Goal: Task Accomplishment & Management: Use online tool/utility

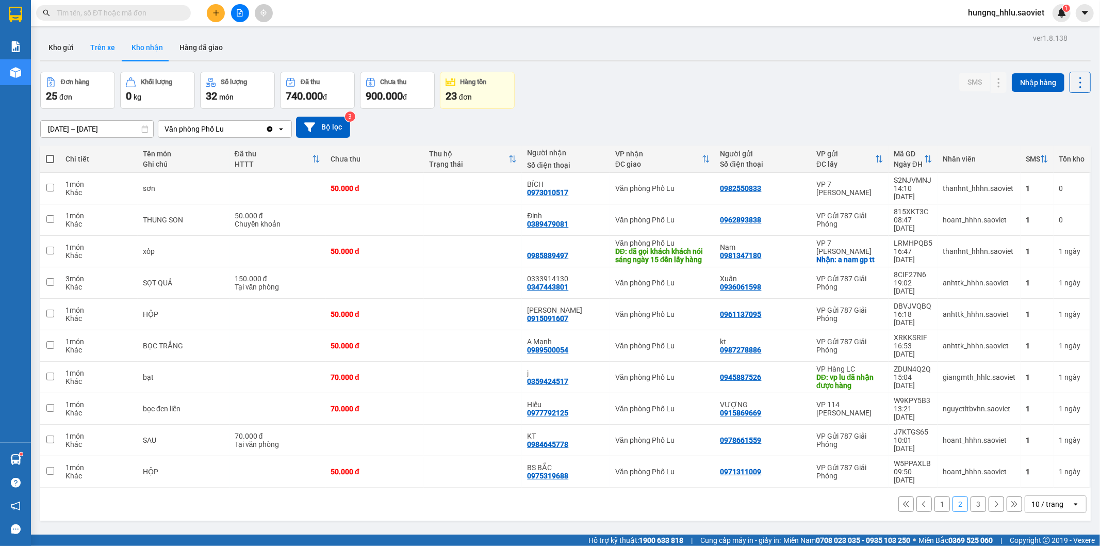
click at [103, 48] on button "Trên xe" at bounding box center [102, 47] width 41 height 25
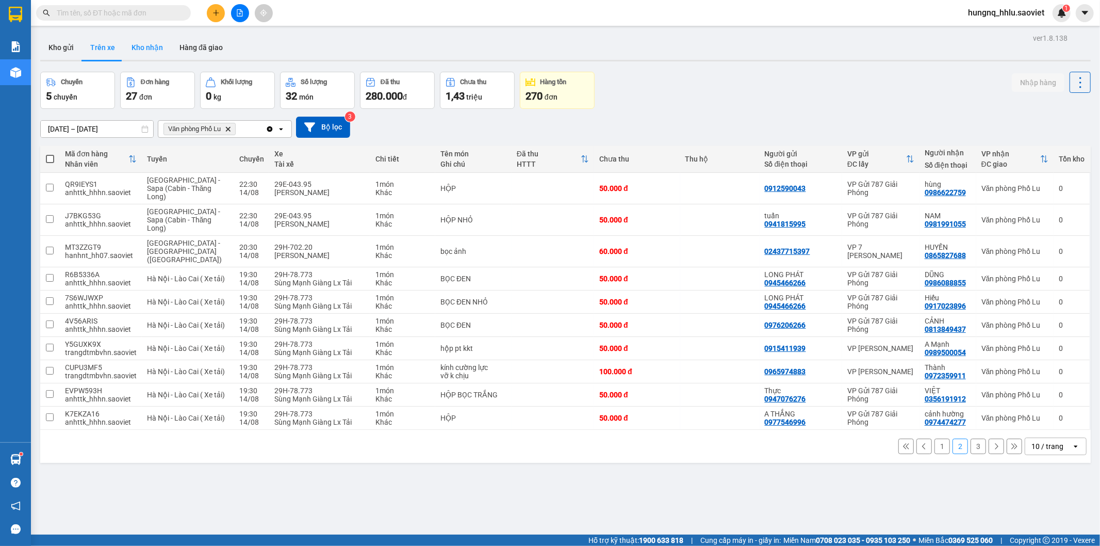
click at [133, 50] on button "Kho nhận" at bounding box center [147, 47] width 48 height 25
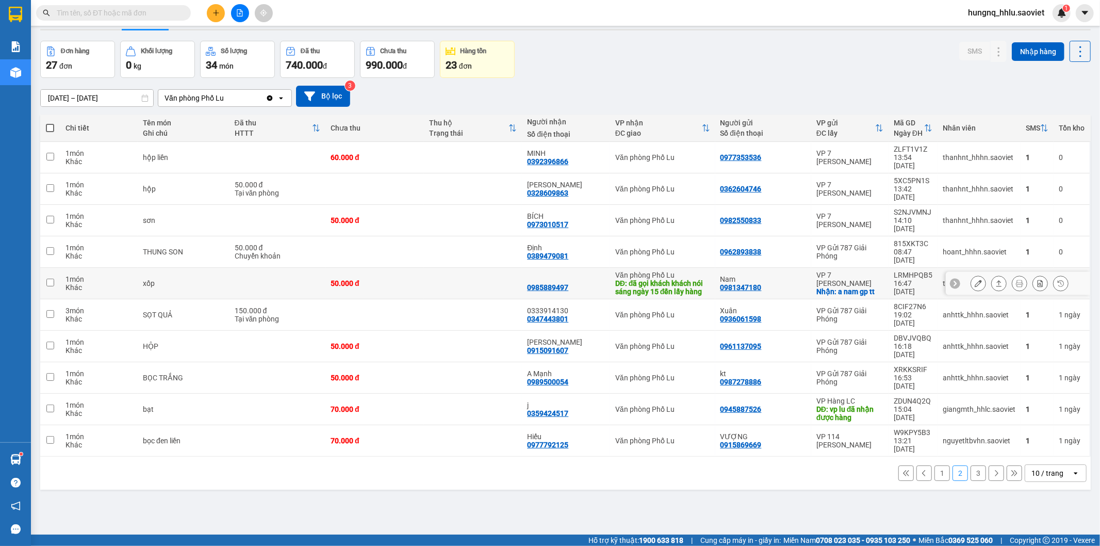
scroll to position [47, 0]
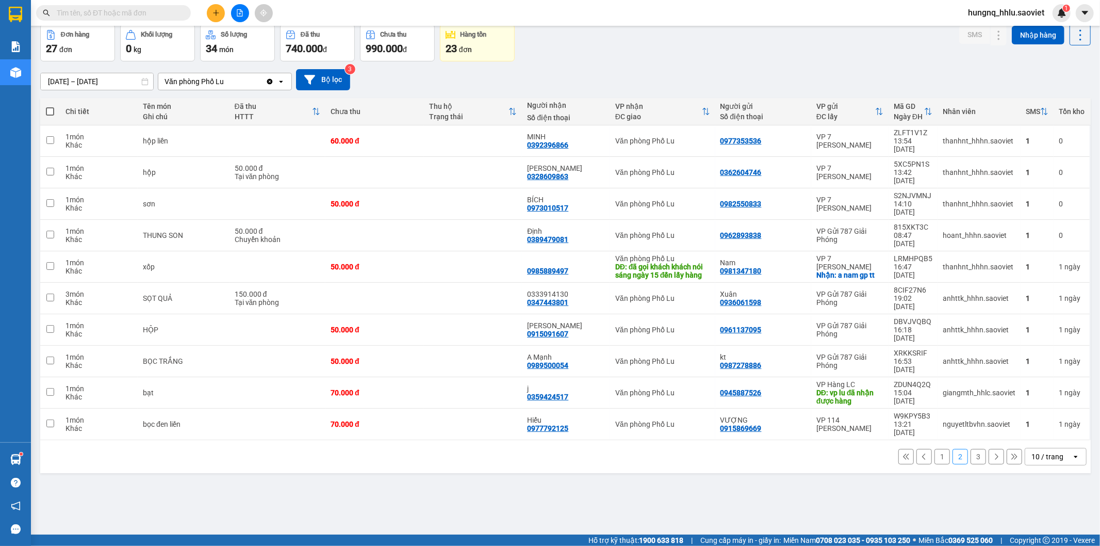
click at [935, 449] on button "1" at bounding box center [942, 456] width 15 height 15
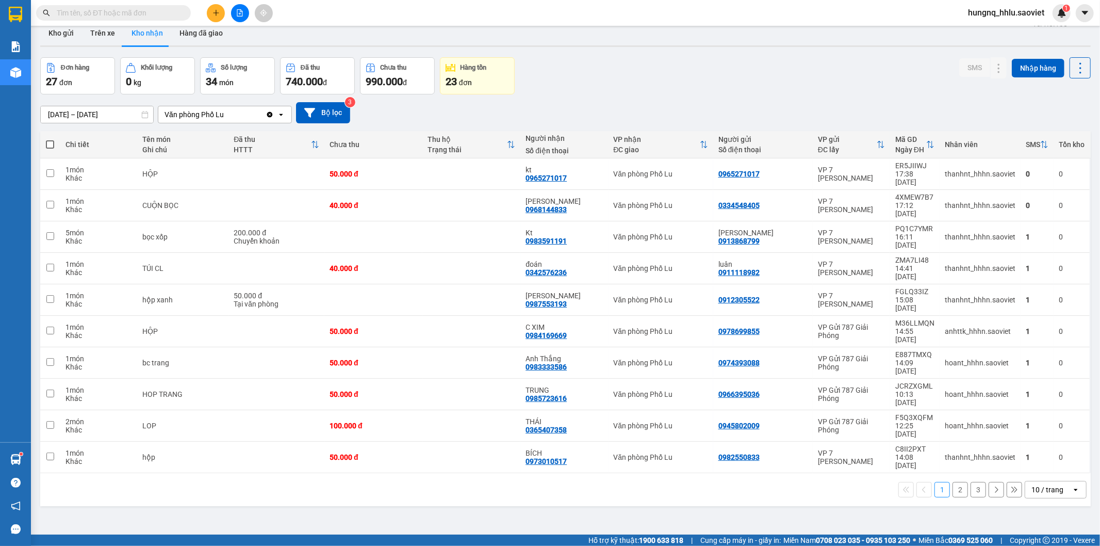
scroll to position [0, 0]
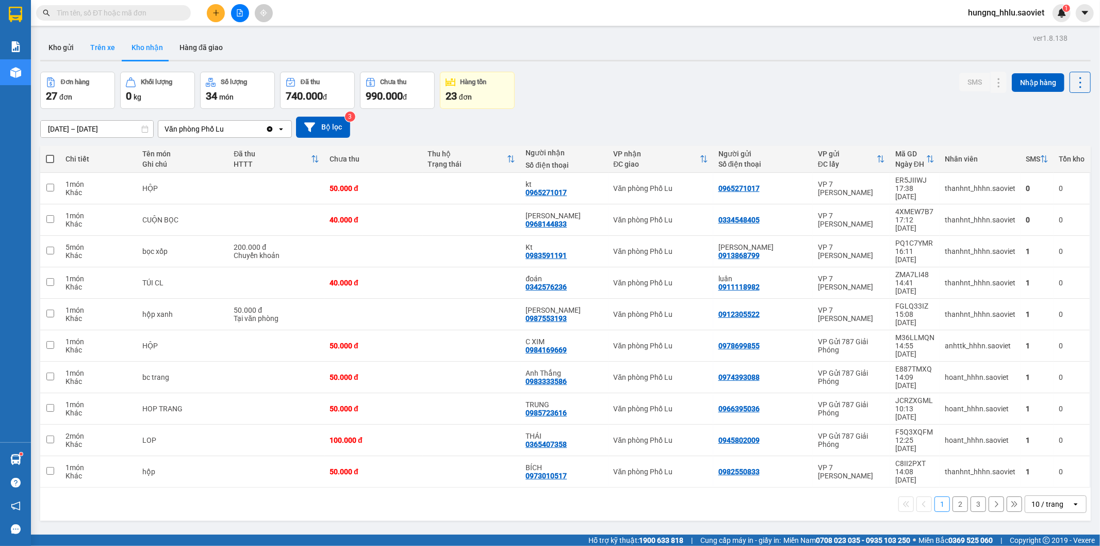
click at [95, 50] on button "Trên xe" at bounding box center [102, 47] width 41 height 25
type input "[DATE] – [DATE]"
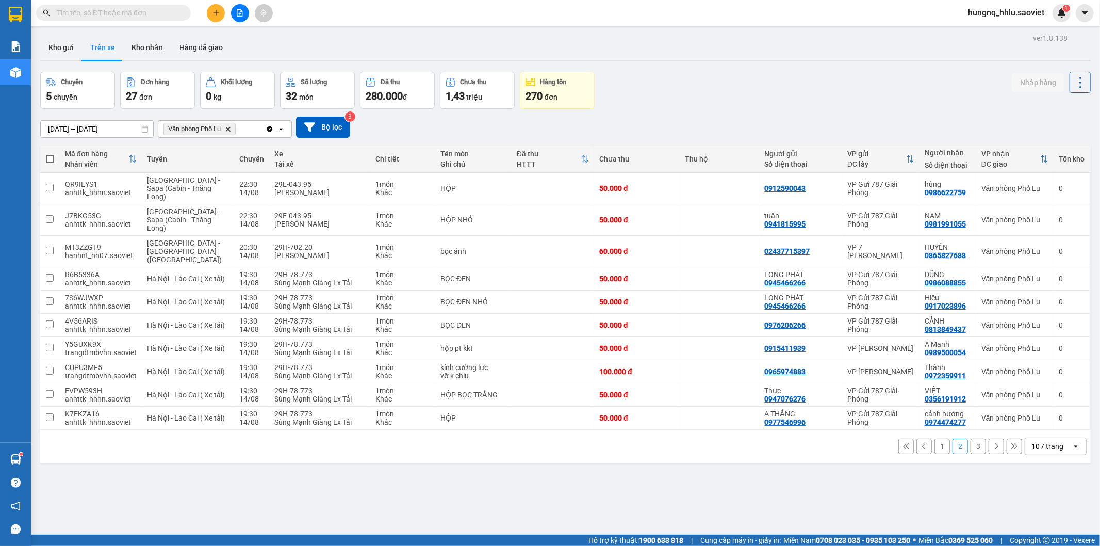
click at [972, 444] on button "3" at bounding box center [978, 445] width 15 height 15
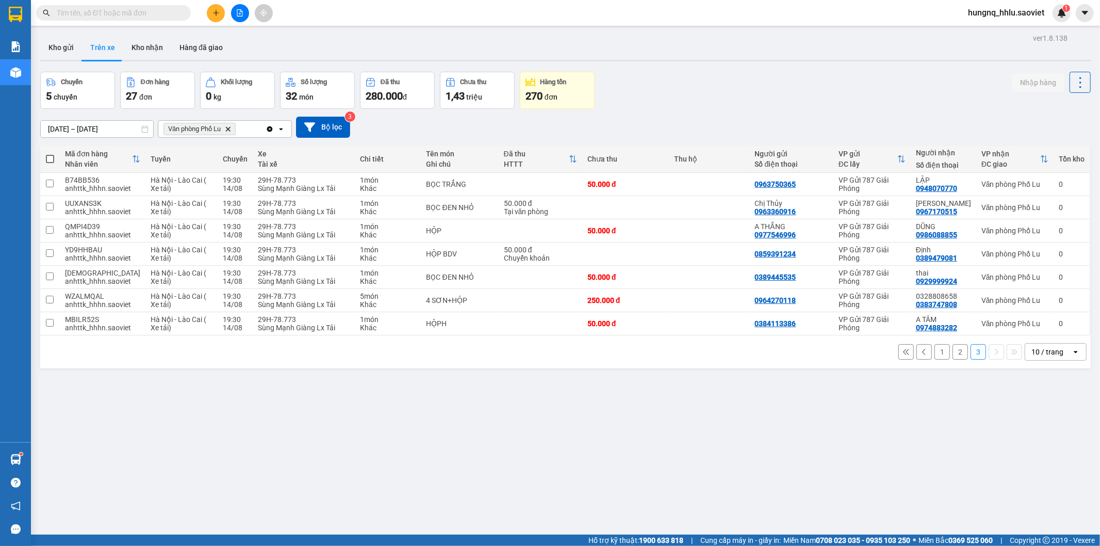
click at [953, 359] on button "2" at bounding box center [960, 351] width 15 height 15
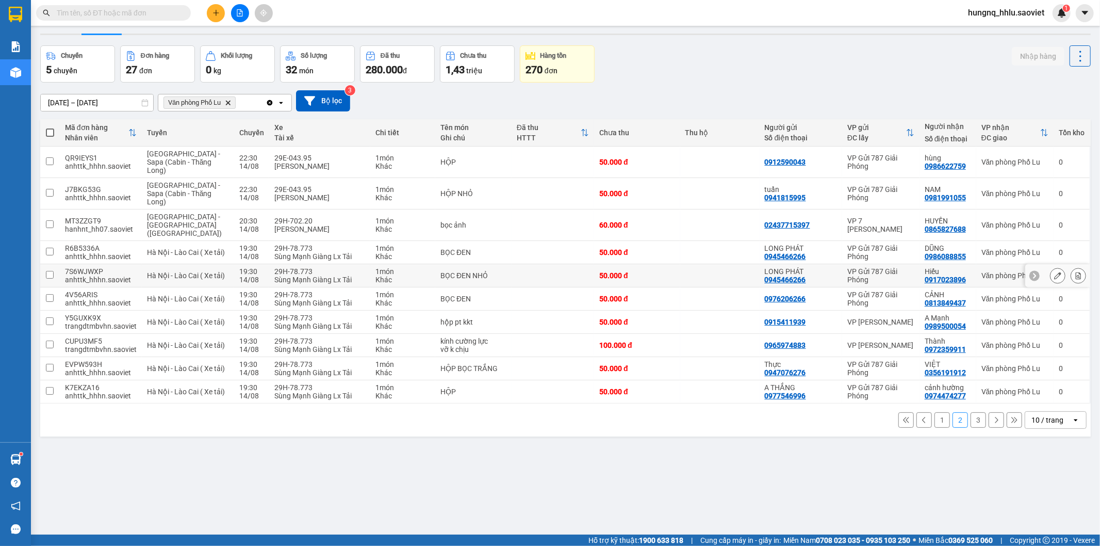
scroll to position [47, 0]
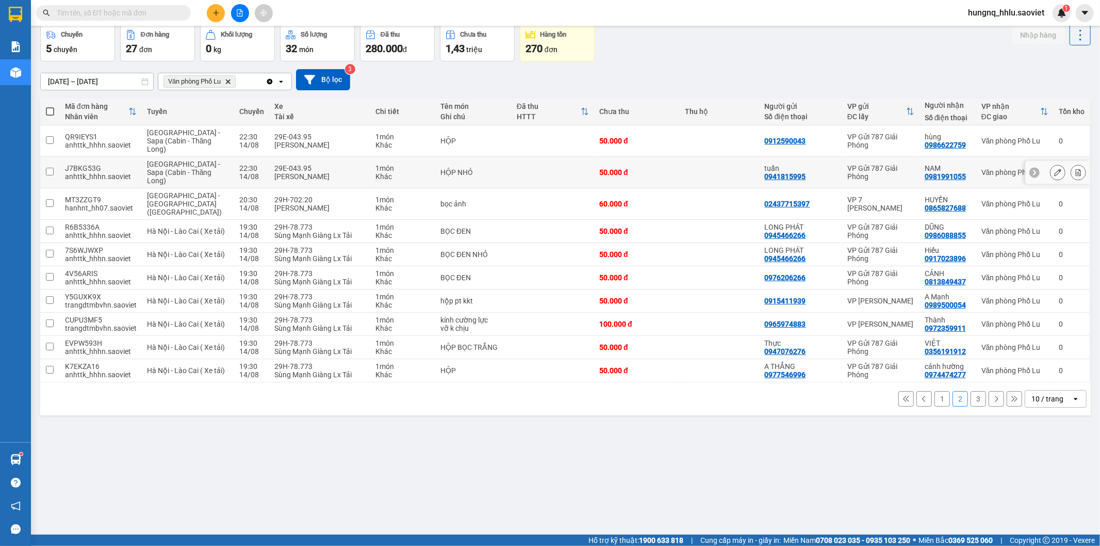
drag, startPoint x: 269, startPoint y: 173, endPoint x: 986, endPoint y: 168, distance: 717.0
click at [985, 168] on div "Văn phòng Phố Lu" at bounding box center [1015, 172] width 67 height 8
checkbox input "true"
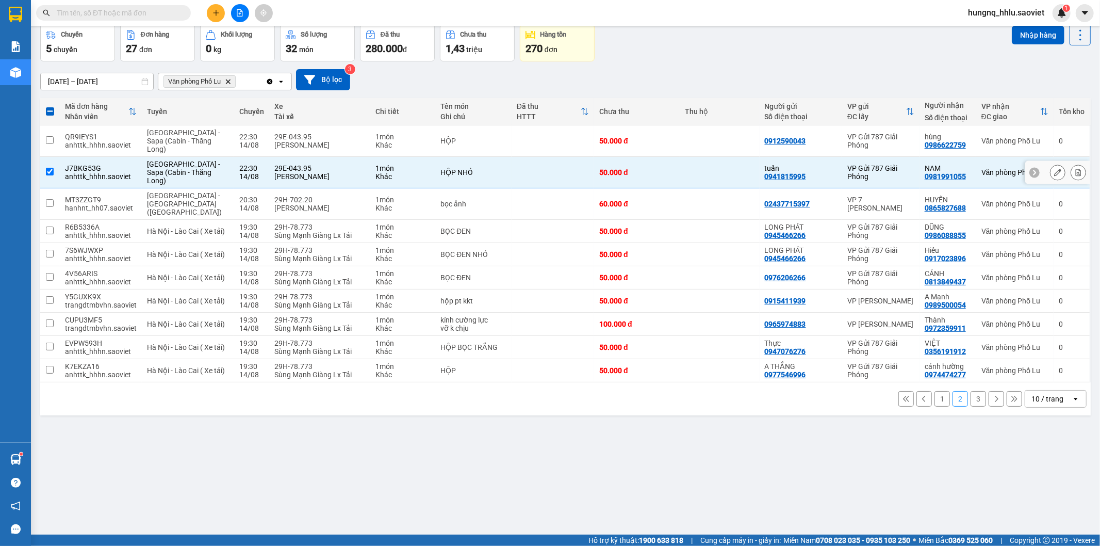
click at [1073, 176] on button at bounding box center [1078, 173] width 14 height 18
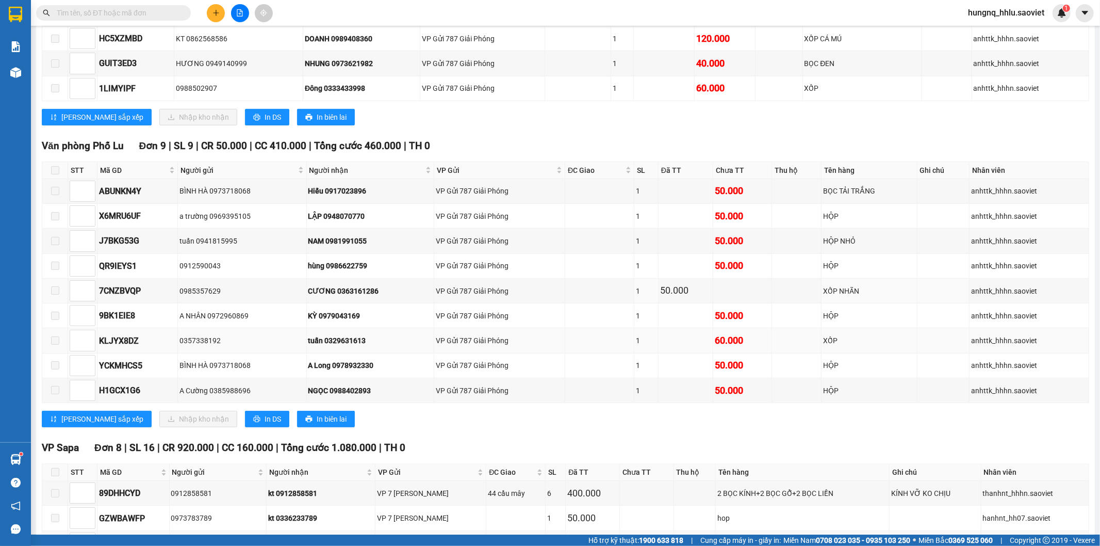
scroll to position [245, 0]
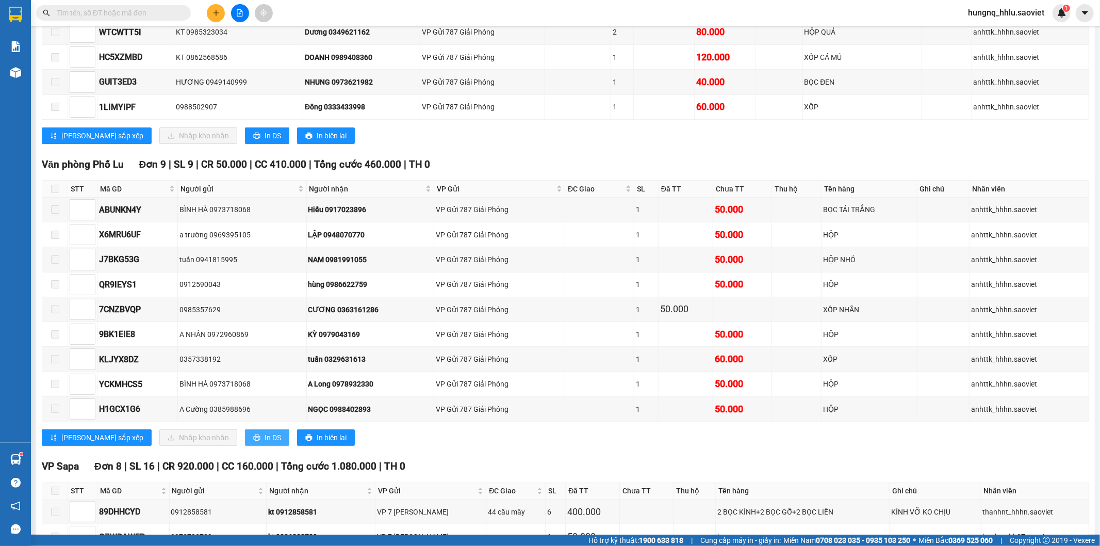
click at [253, 442] on span "printer" at bounding box center [256, 438] width 7 height 8
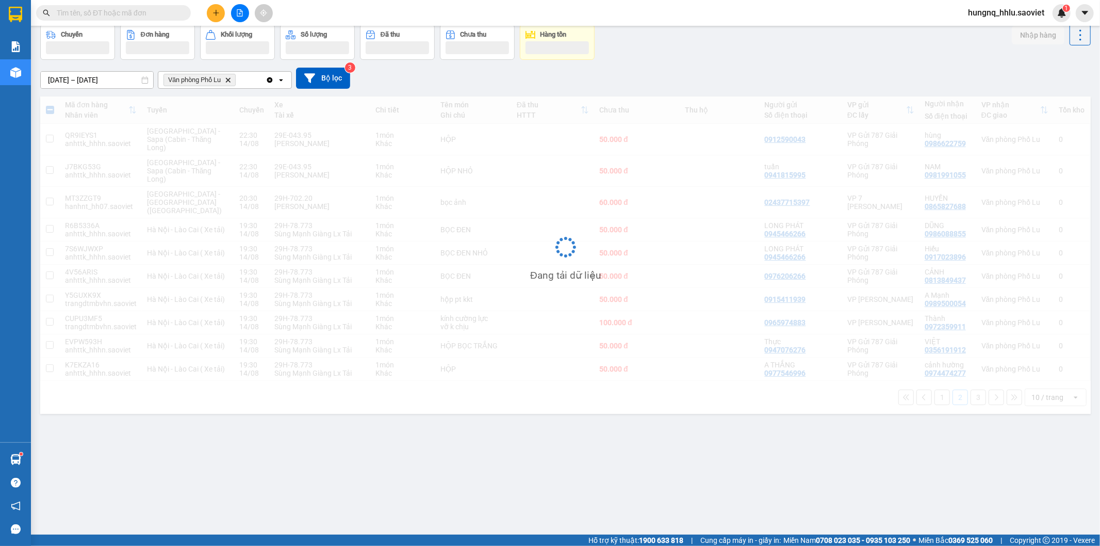
scroll to position [47, 0]
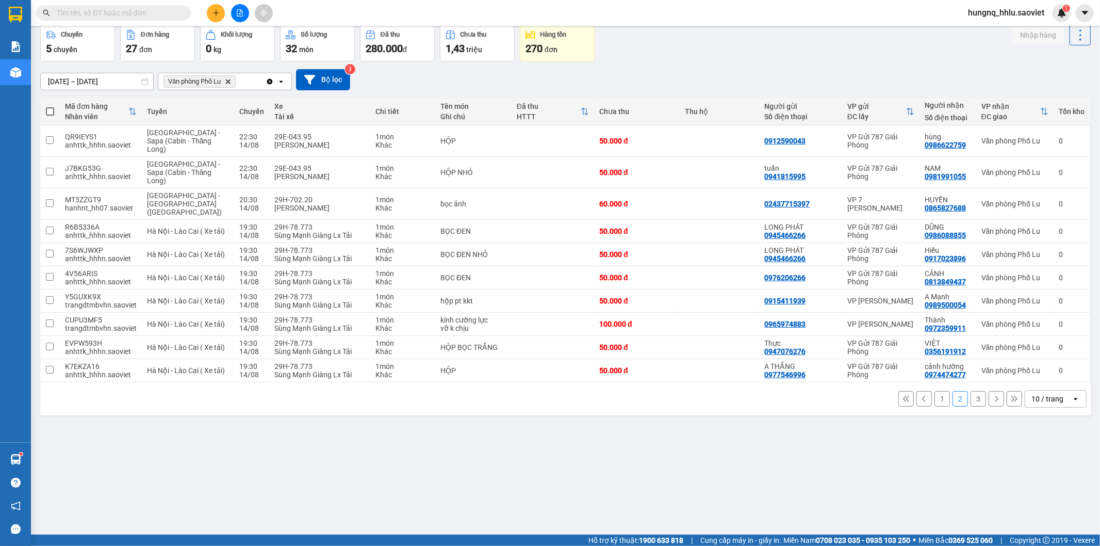
click at [940, 398] on button "1" at bounding box center [942, 398] width 15 height 15
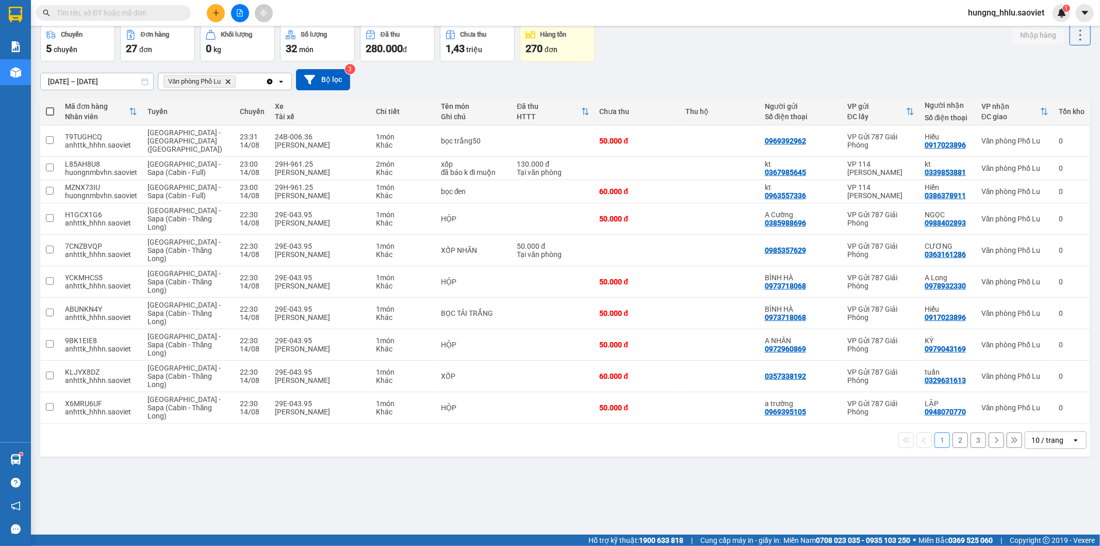
click at [958, 436] on button "2" at bounding box center [960, 439] width 15 height 15
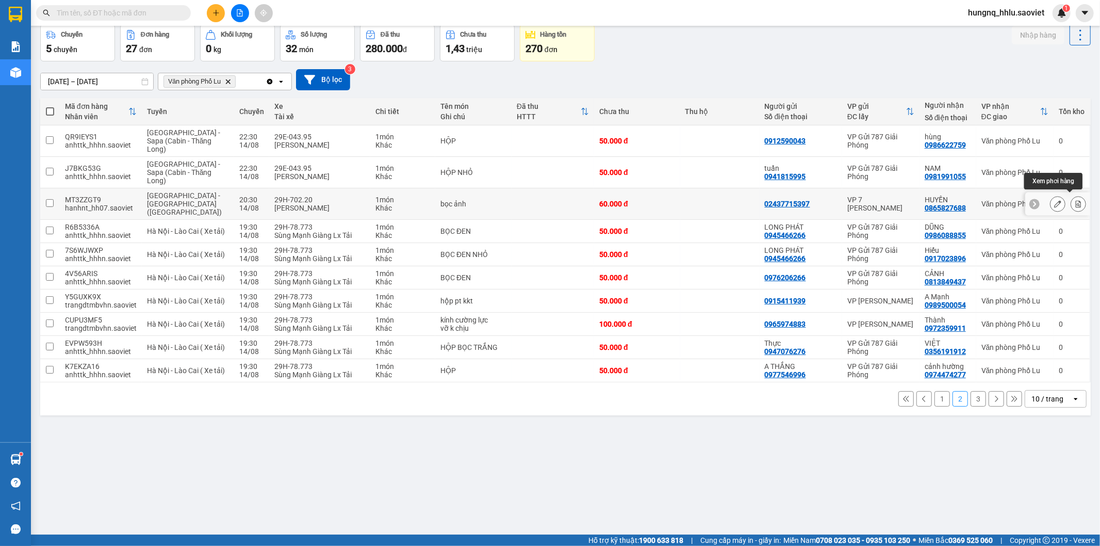
click at [1071, 204] on button at bounding box center [1078, 204] width 14 height 18
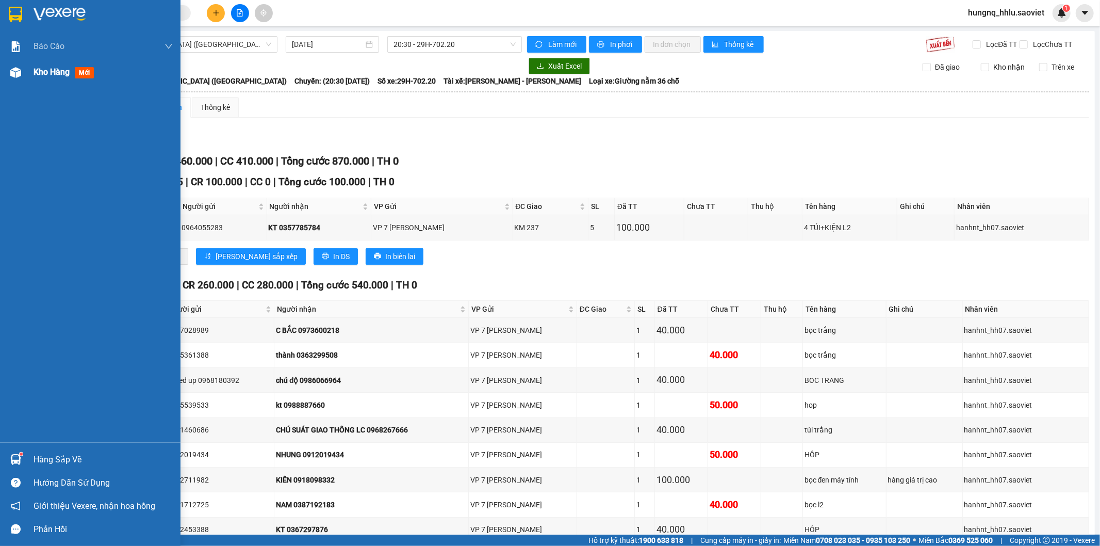
click at [47, 73] on span "Kho hàng" at bounding box center [52, 72] width 36 height 10
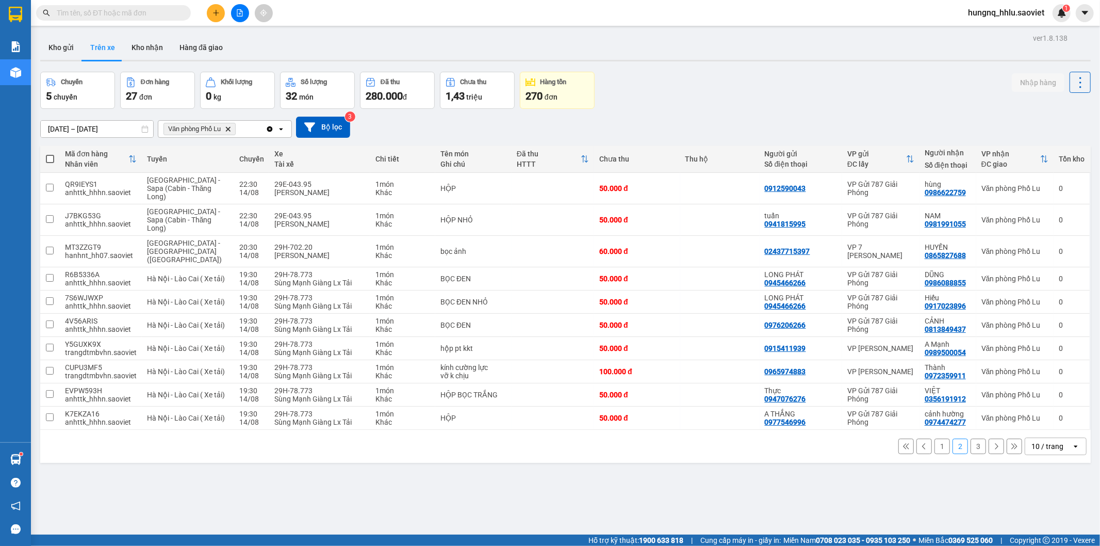
click at [241, 9] on icon "file-add" at bounding box center [239, 12] width 7 height 7
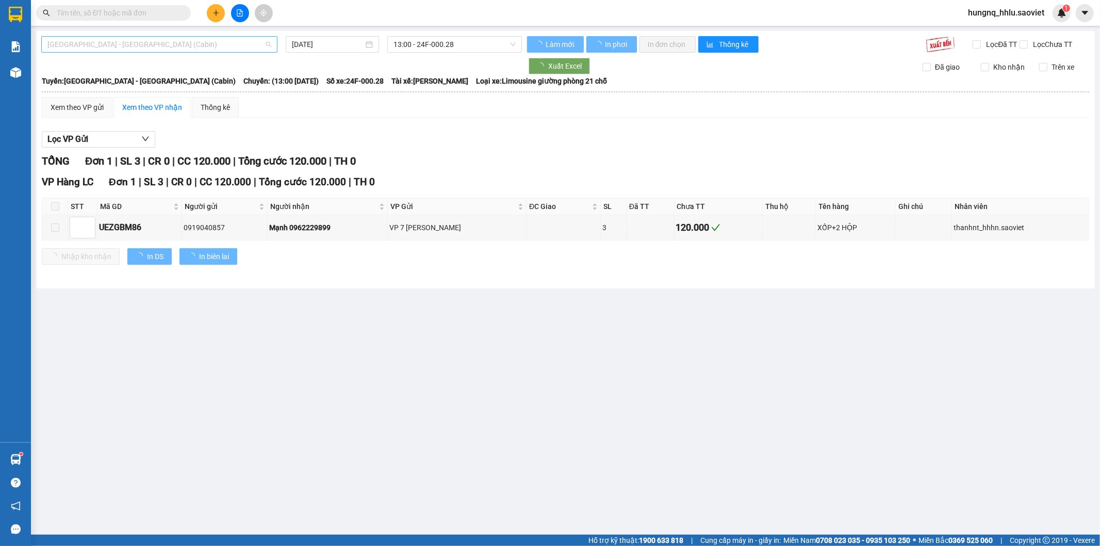
click at [182, 48] on span "[GEOGRAPHIC_DATA] - [GEOGRAPHIC_DATA] (Cabin)" at bounding box center [159, 44] width 224 height 15
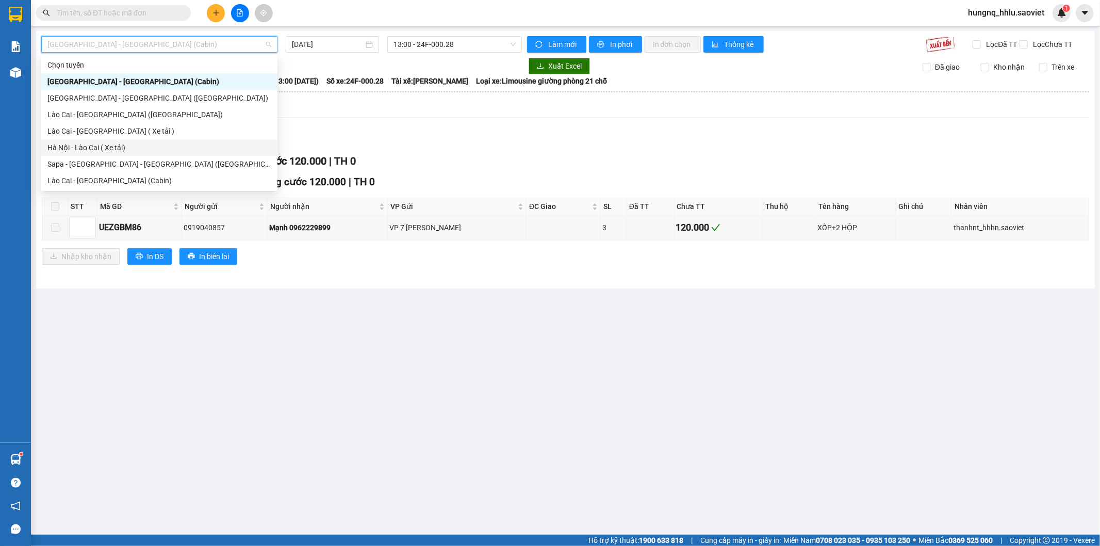
click at [127, 146] on div "Hà Nội - Lào Cai ( Xe tải)" at bounding box center [159, 147] width 224 height 11
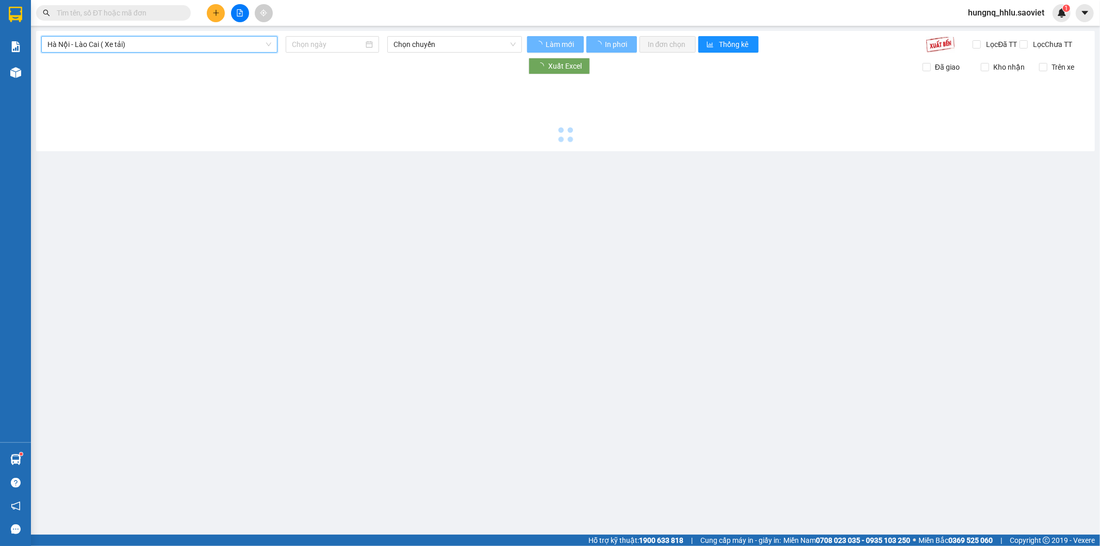
type input "[DATE]"
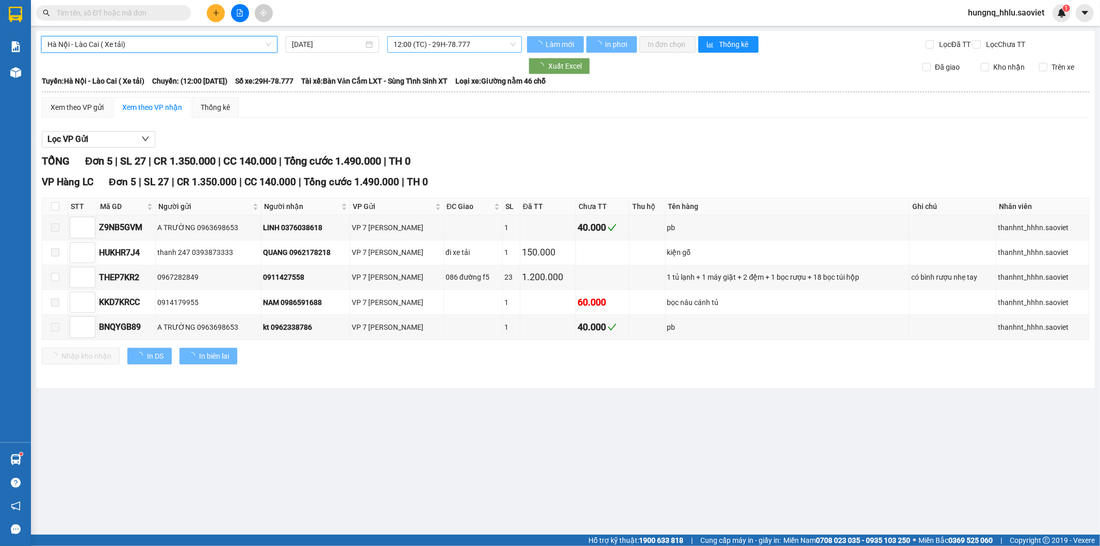
click at [437, 44] on span "12:00 (TC) - 29H-78.777" at bounding box center [455, 44] width 122 height 15
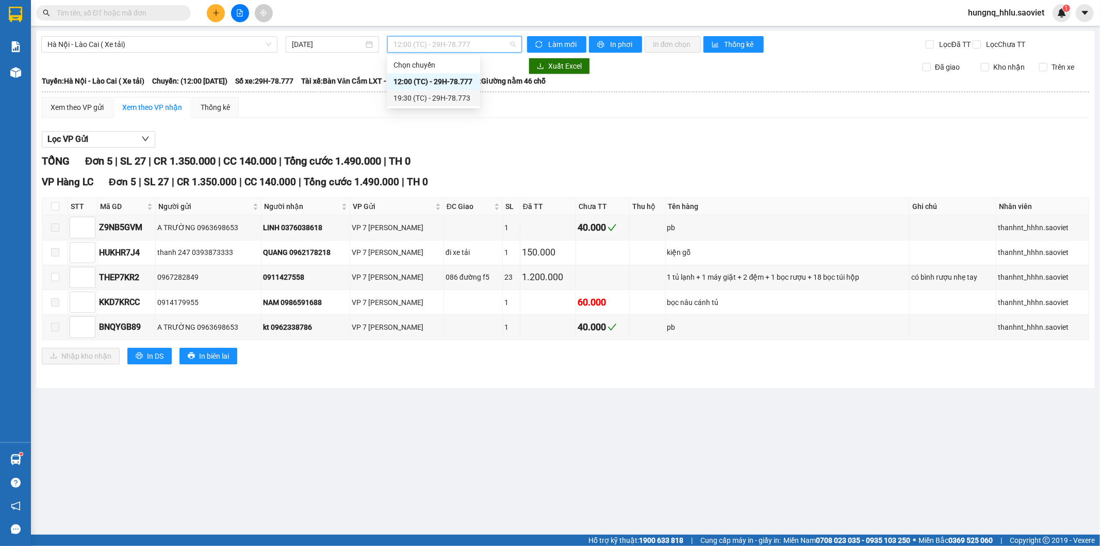
click at [460, 96] on div "19:30 (TC) - 29H-78.773" at bounding box center [434, 97] width 80 height 11
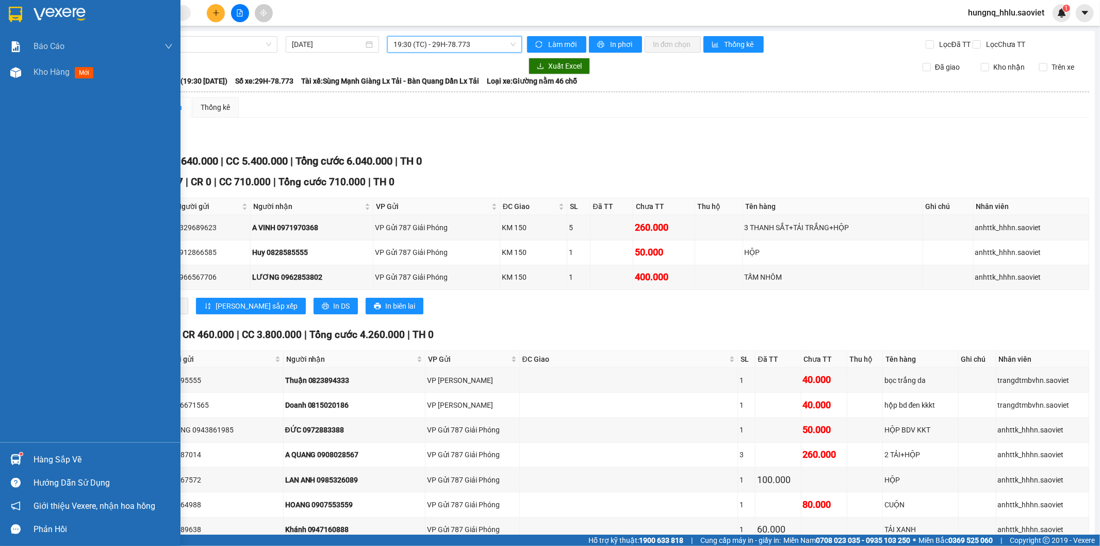
click at [41, 80] on div "Kho hàng mới" at bounding box center [103, 72] width 139 height 26
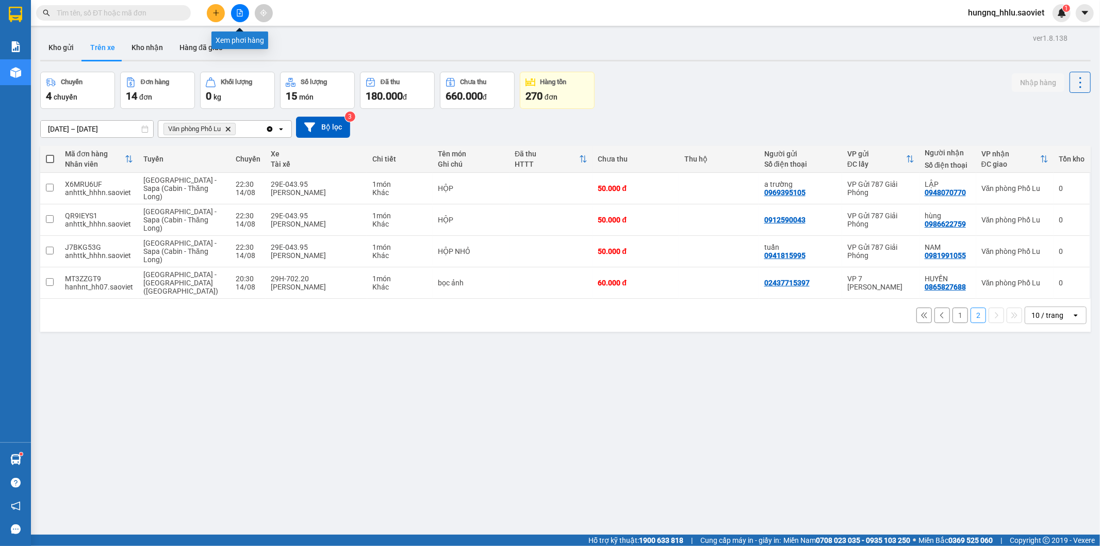
click at [243, 13] on button at bounding box center [240, 13] width 18 height 18
click at [244, 16] on button at bounding box center [240, 13] width 18 height 18
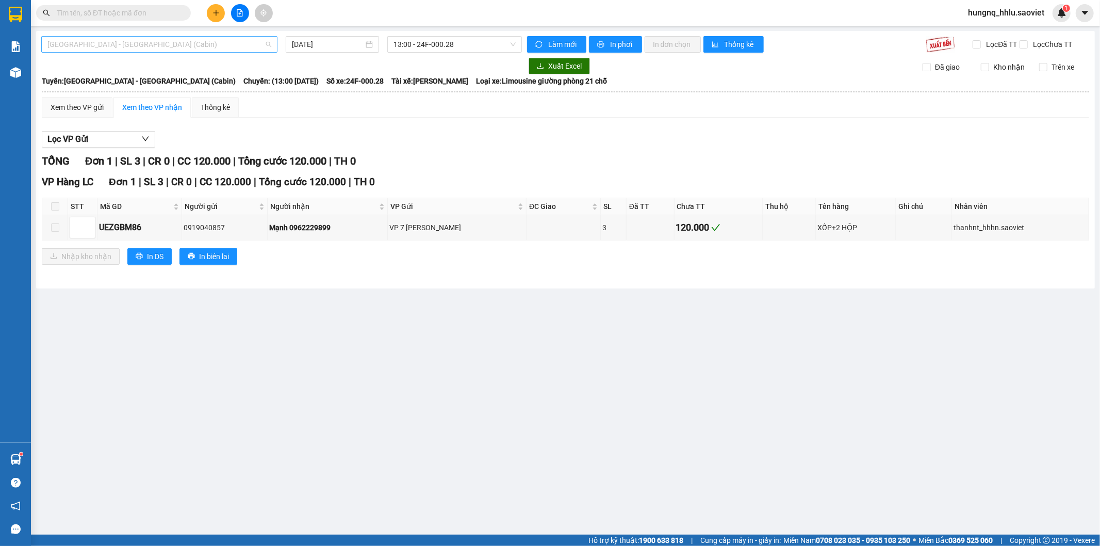
click at [59, 41] on span "[GEOGRAPHIC_DATA] - [GEOGRAPHIC_DATA] (Cabin)" at bounding box center [159, 44] width 224 height 15
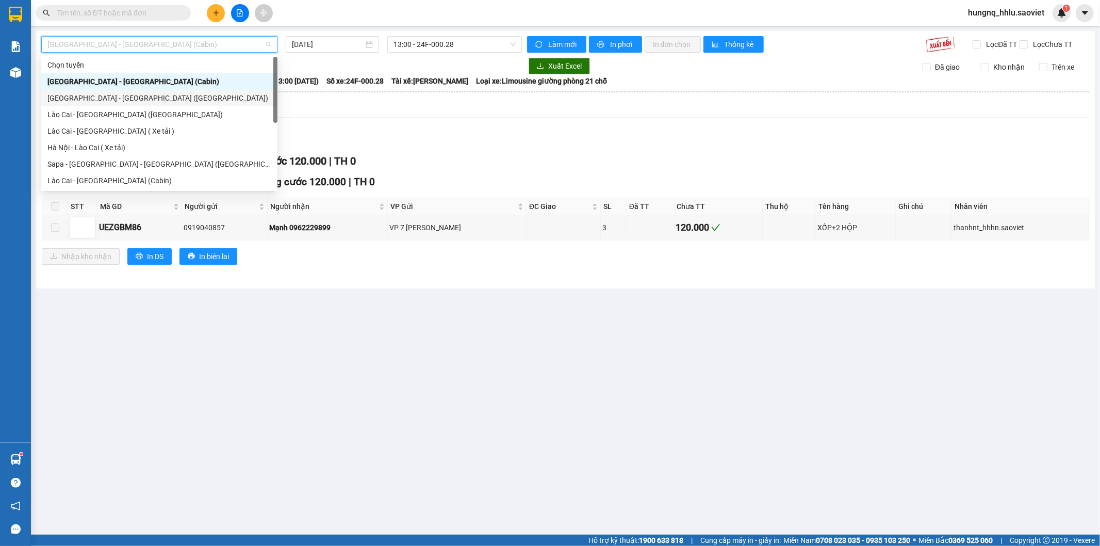
click at [482, 346] on main "[GEOGRAPHIC_DATA] - [GEOGRAPHIC_DATA] (Cabin) [DATE] 13:00 - 24F-000.28 Làm mới…" at bounding box center [550, 267] width 1100 height 534
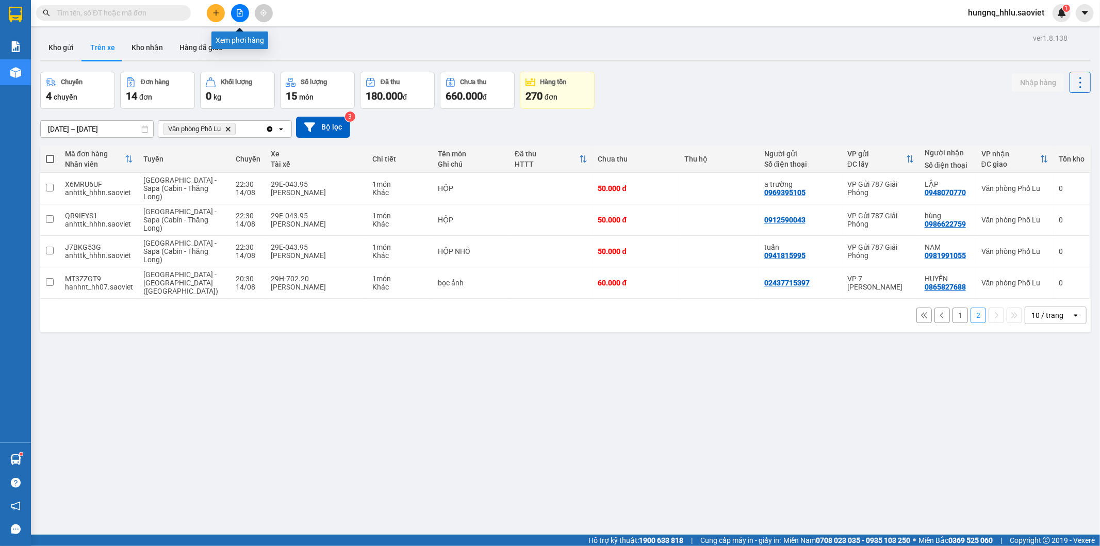
click at [245, 16] on button at bounding box center [240, 13] width 18 height 18
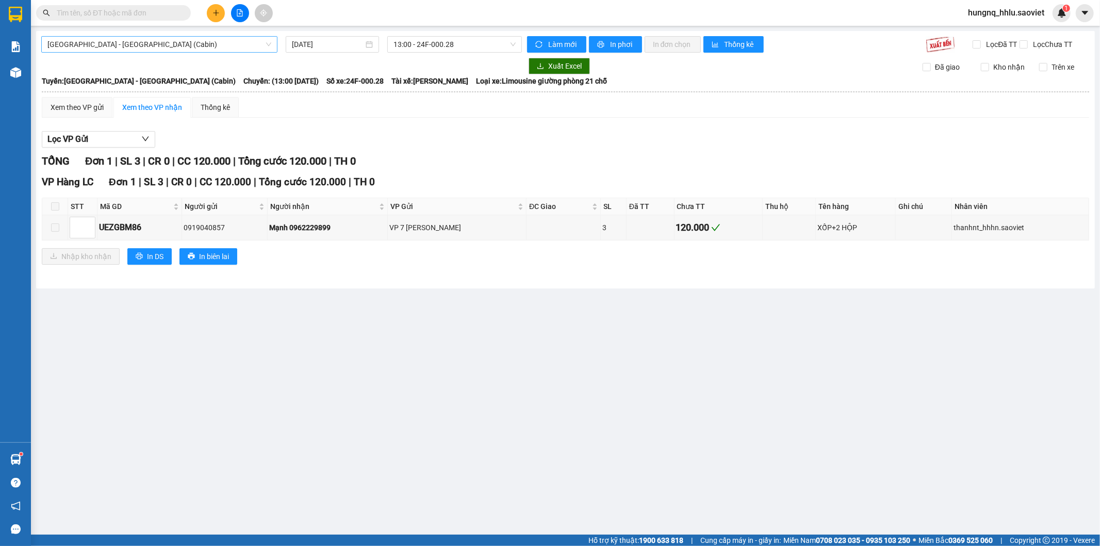
click at [55, 44] on span "[GEOGRAPHIC_DATA] - [GEOGRAPHIC_DATA] (Cabin)" at bounding box center [159, 44] width 224 height 15
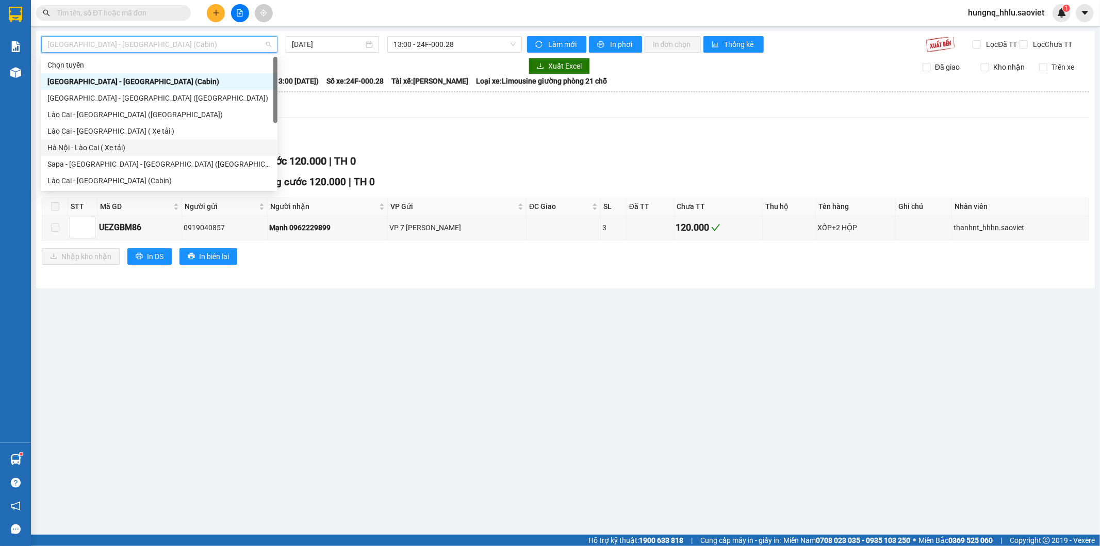
scroll to position [57, 0]
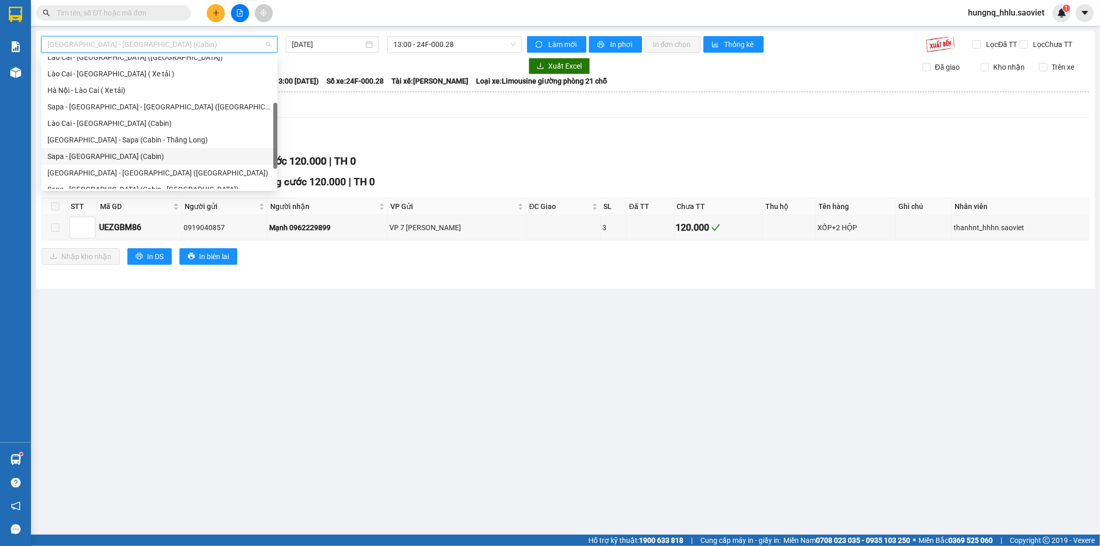
click at [50, 158] on div "Sapa - [GEOGRAPHIC_DATA] (Cabin)" at bounding box center [159, 156] width 224 height 11
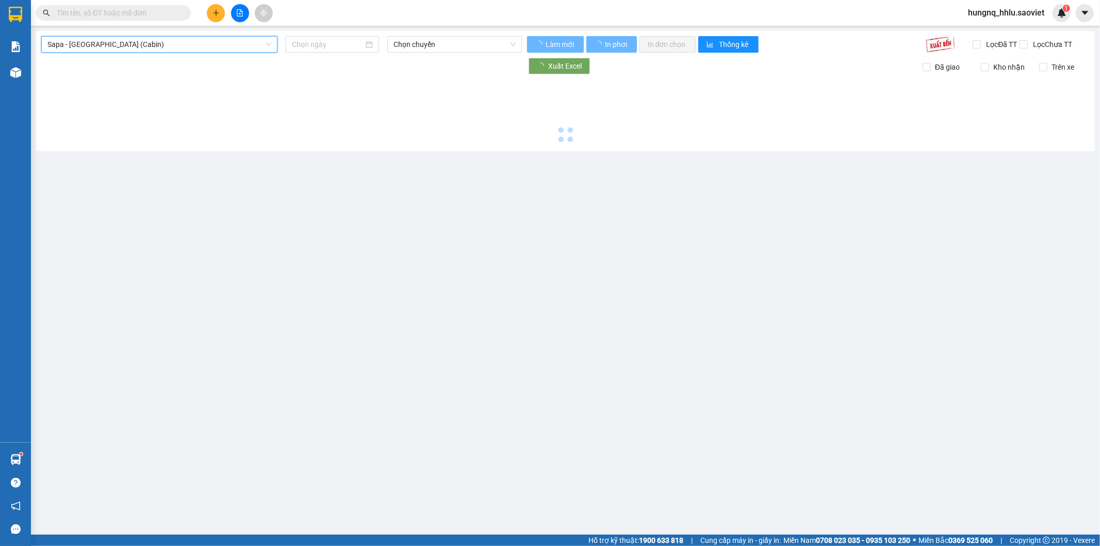
type input "[DATE]"
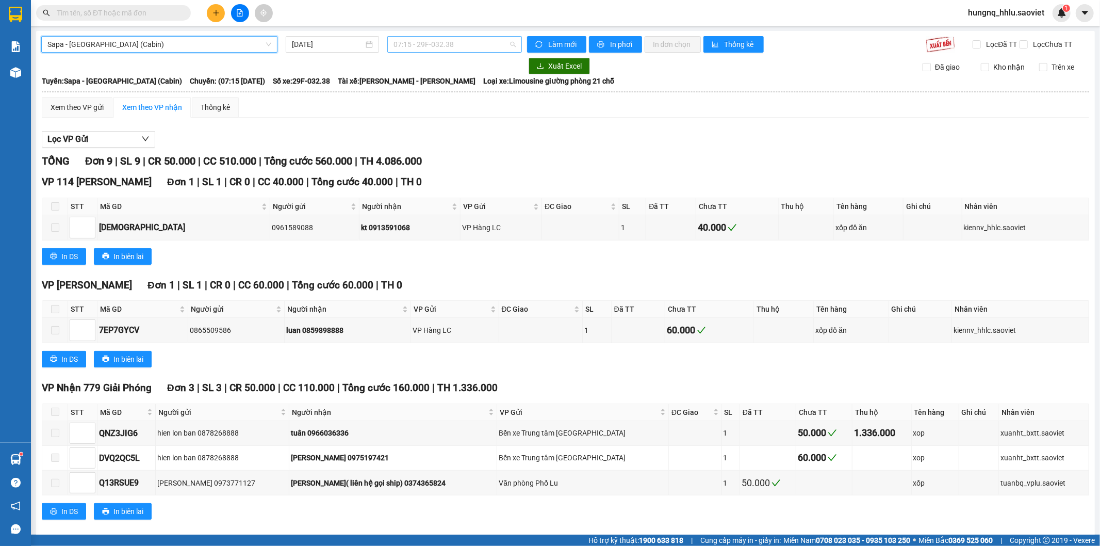
click at [423, 44] on span "07:15 - 29F-032.38" at bounding box center [455, 44] width 122 height 15
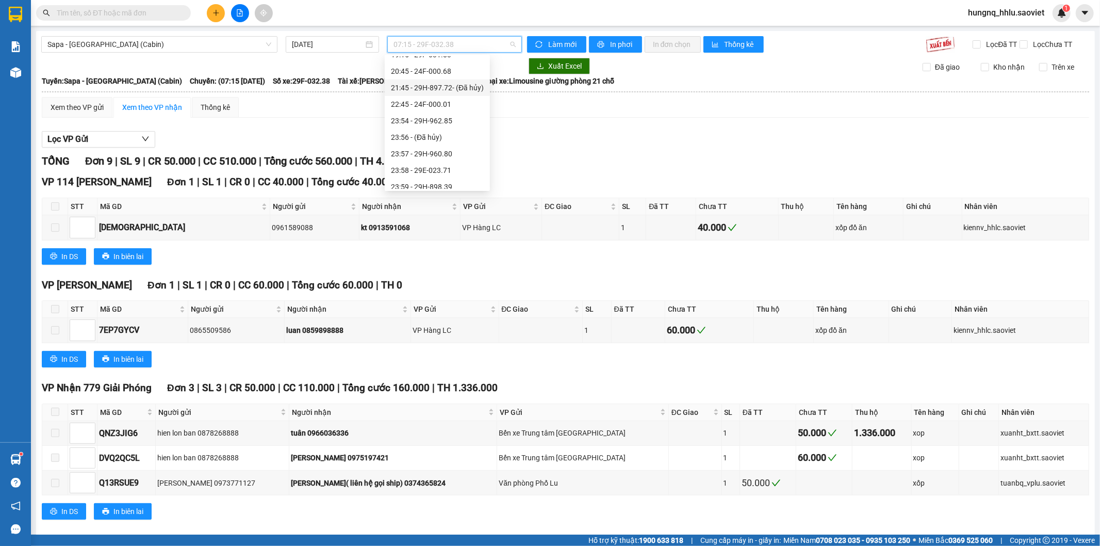
scroll to position [363, 0]
click at [397, 143] on div "23:57 - 29H-960.80" at bounding box center [437, 147] width 93 height 11
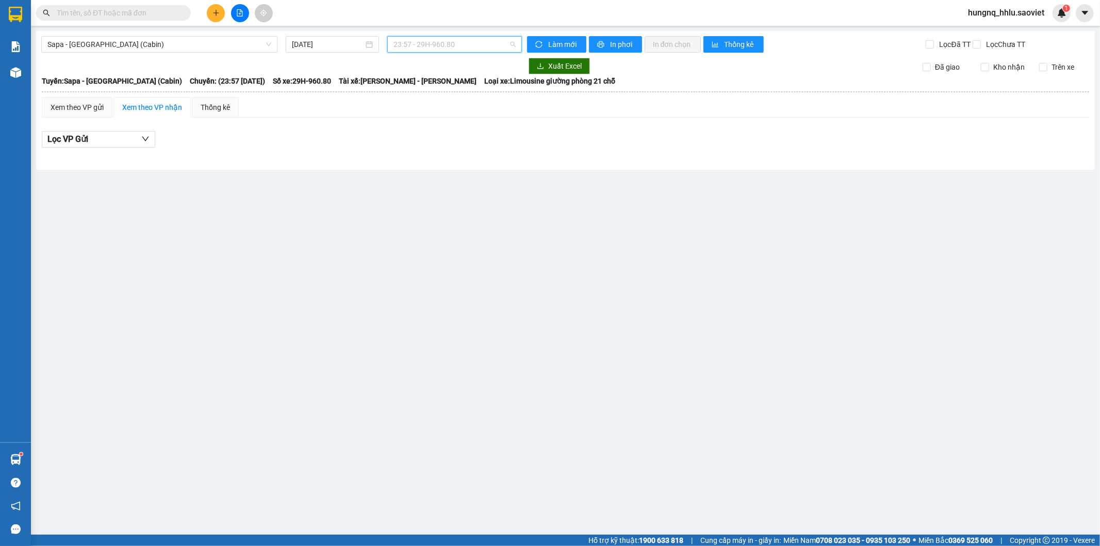
click at [433, 45] on span "23:57 - 29H-960.80" at bounding box center [455, 44] width 122 height 15
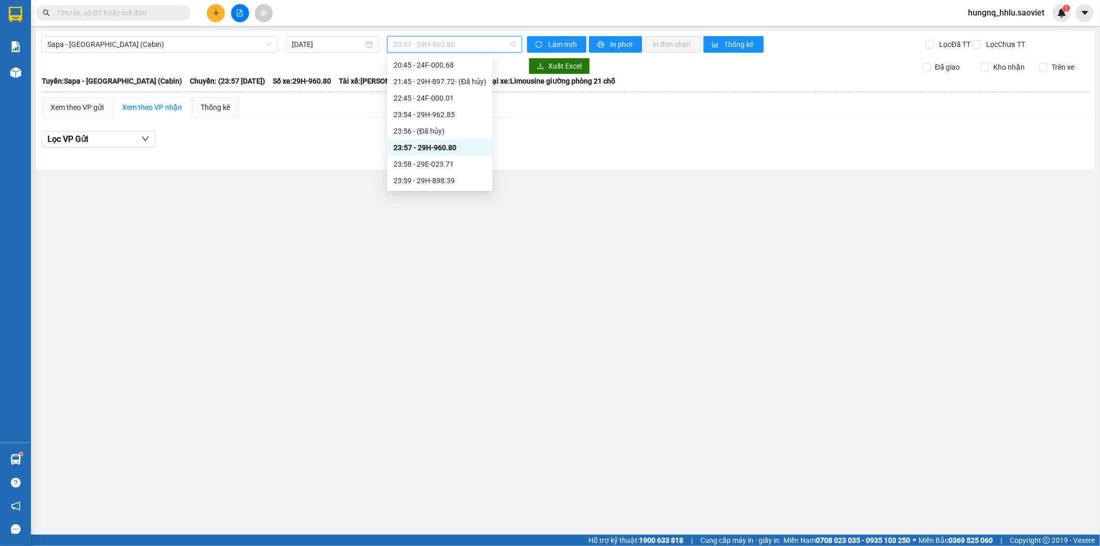
click at [407, 146] on div "23:57 - 29H-960.80" at bounding box center [440, 147] width 93 height 11
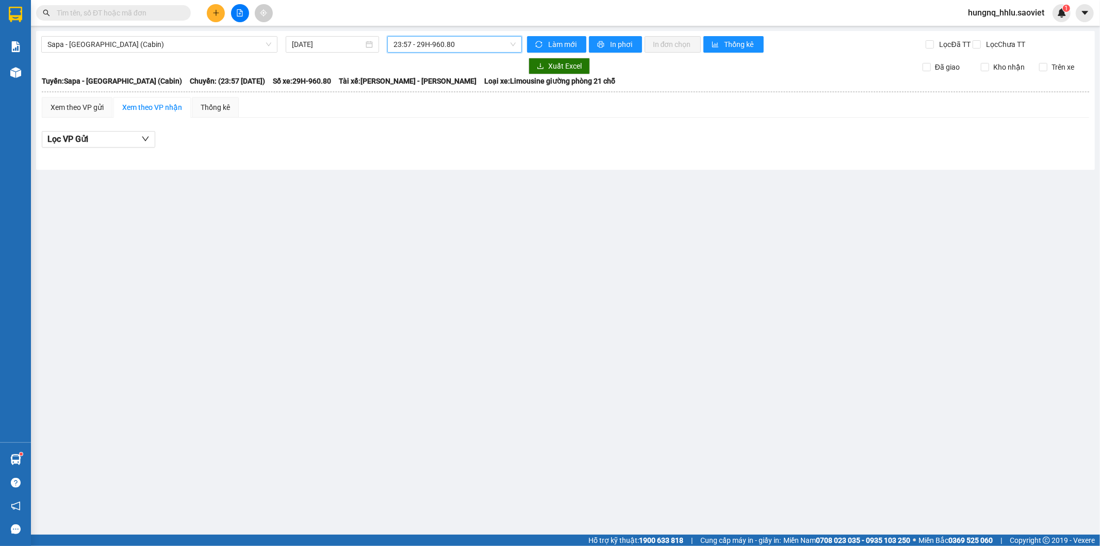
click at [404, 45] on span "23:57 - 29H-960.80" at bounding box center [455, 44] width 122 height 15
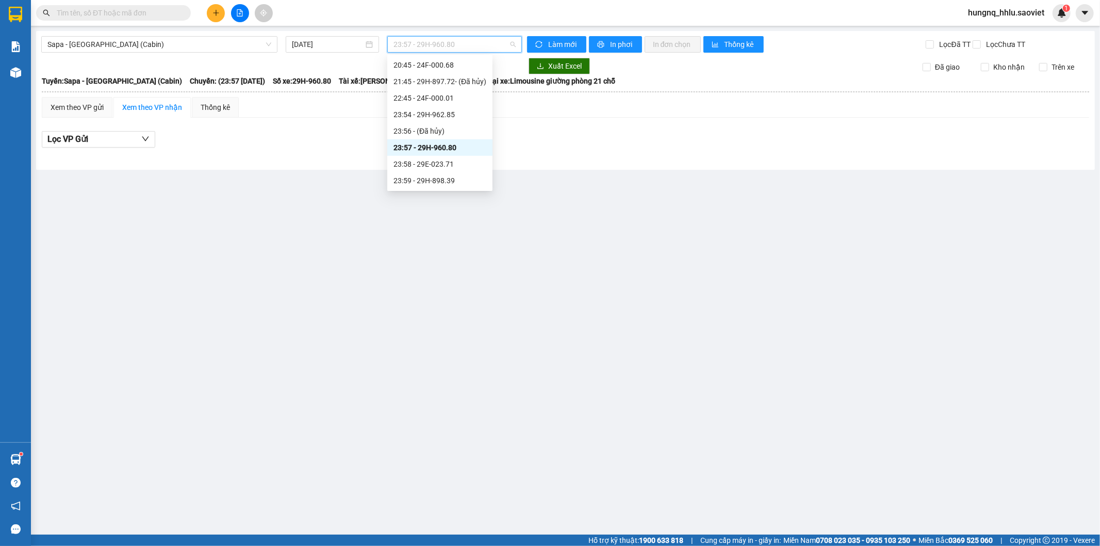
click at [406, 144] on div "23:57 - 29H-960.80" at bounding box center [440, 147] width 93 height 11
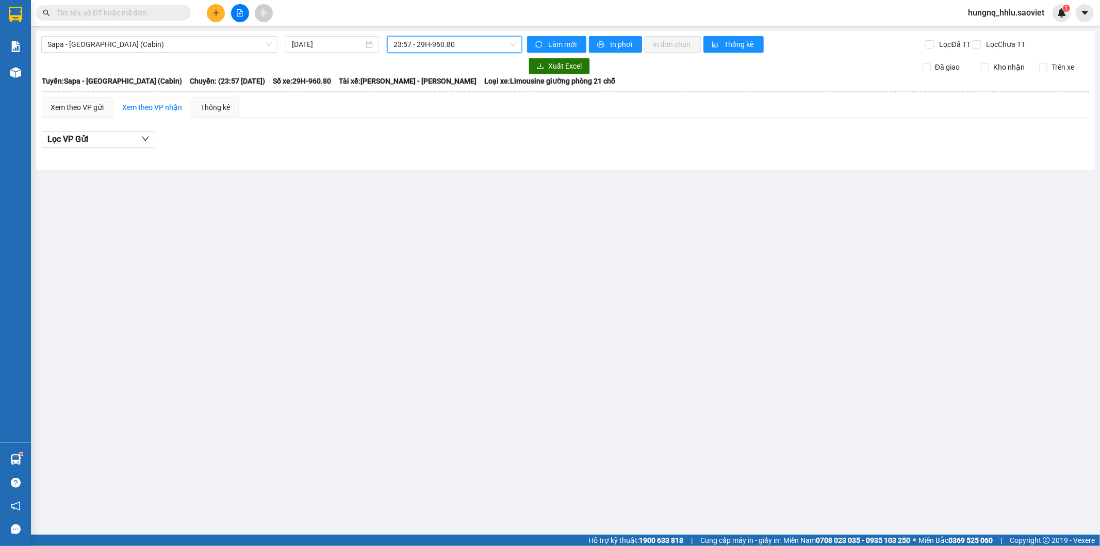
click at [409, 53] on div "Sapa - [GEOGRAPHIC_DATA] (Cabin) [DATE] 23:57 23:57 - 29H-960.80 Làm mới In phơ…" at bounding box center [565, 100] width 1059 height 139
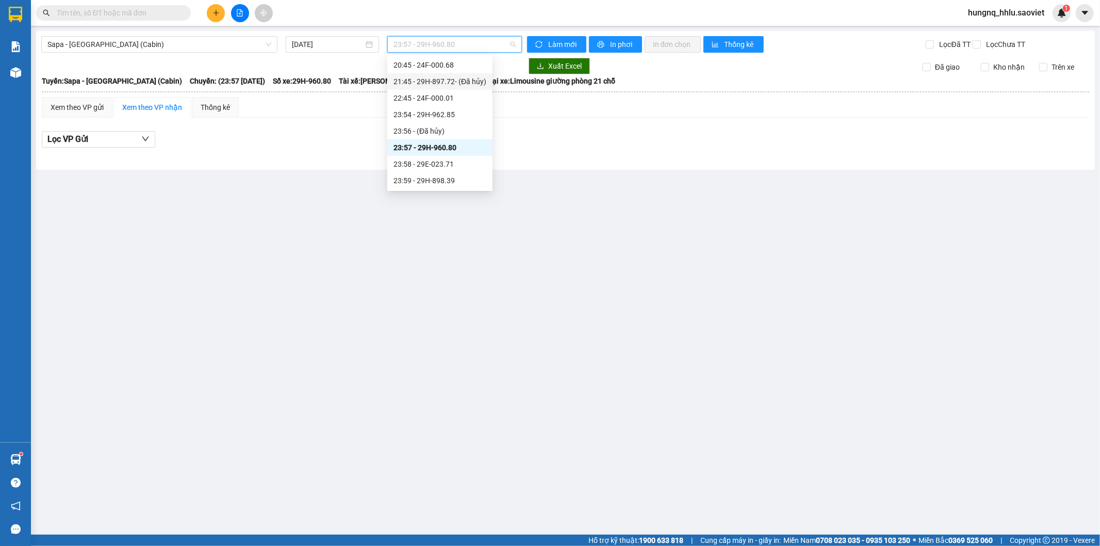
click at [346, 130] on div "Lọc VP Gửi" at bounding box center [566, 142] width 1048 height 33
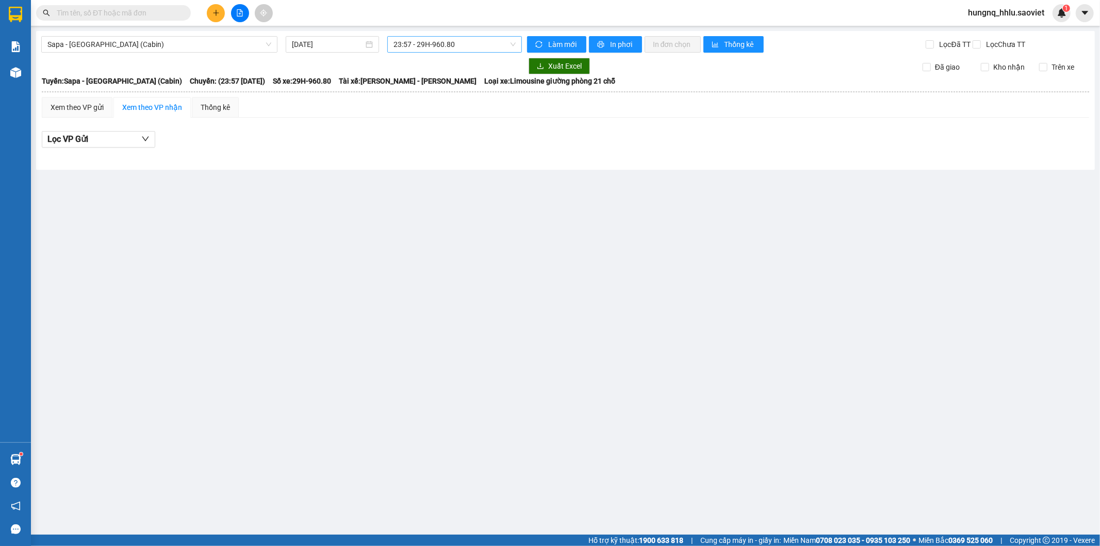
click at [396, 51] on span "23:57 - 29H-960.80" at bounding box center [455, 44] width 122 height 15
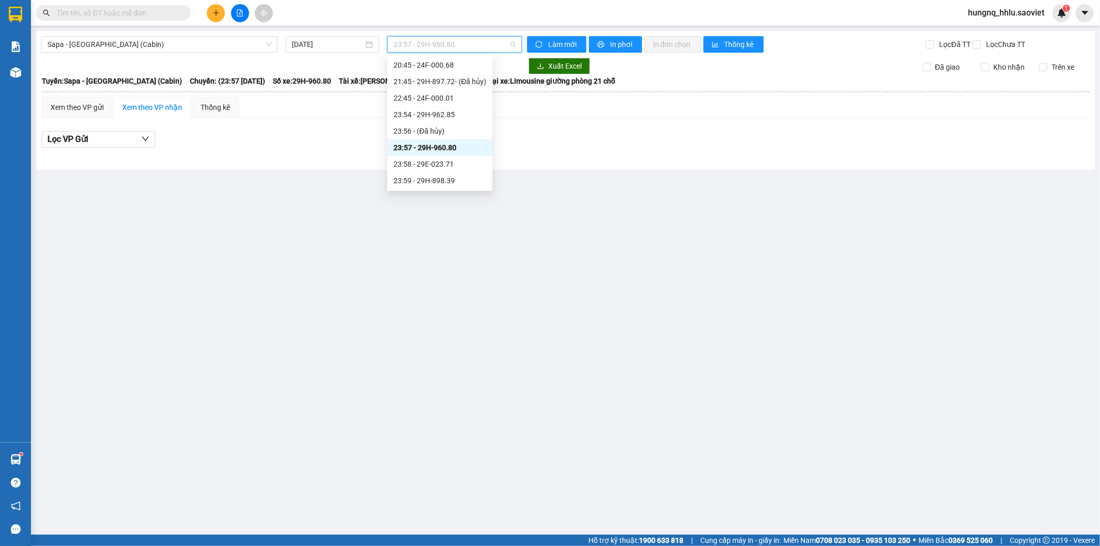
click at [396, 150] on div "23:57 - 29H-960.80" at bounding box center [440, 147] width 93 height 11
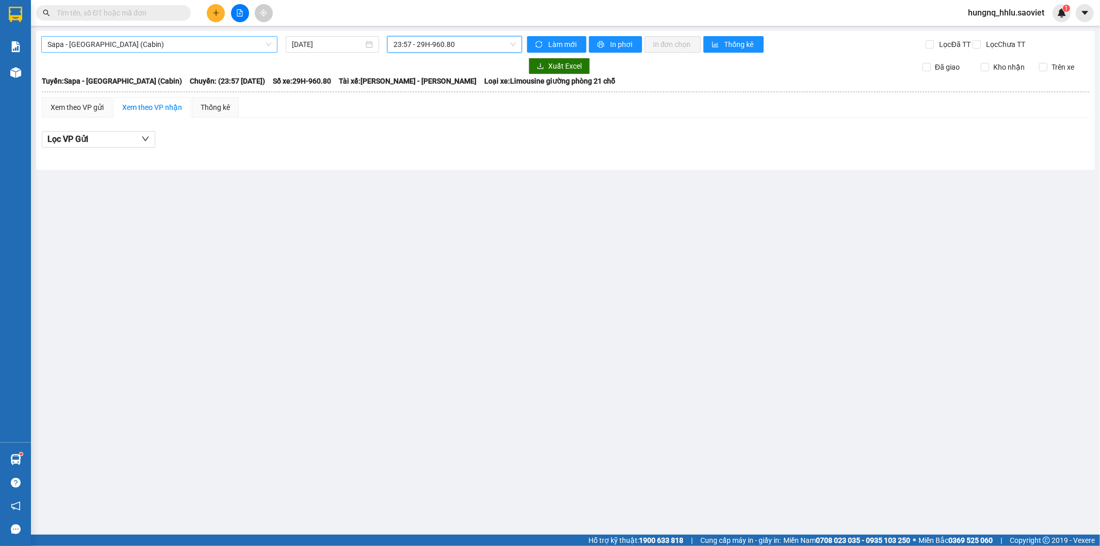
click at [196, 44] on span "Sapa - [GEOGRAPHIC_DATA] (Cabin)" at bounding box center [159, 44] width 224 height 15
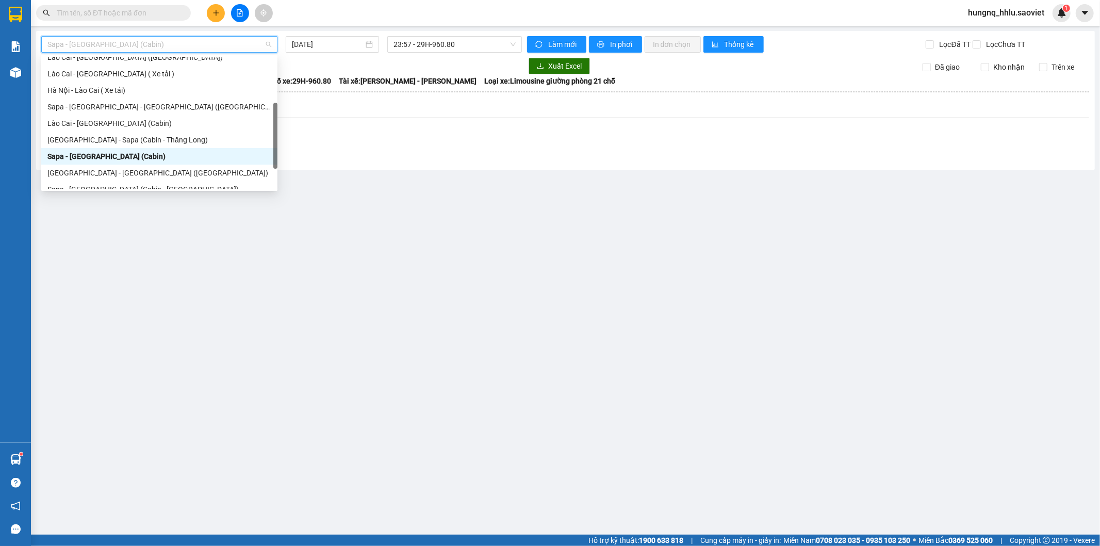
click at [94, 154] on div "Sapa - [GEOGRAPHIC_DATA] (Cabin)" at bounding box center [159, 156] width 224 height 11
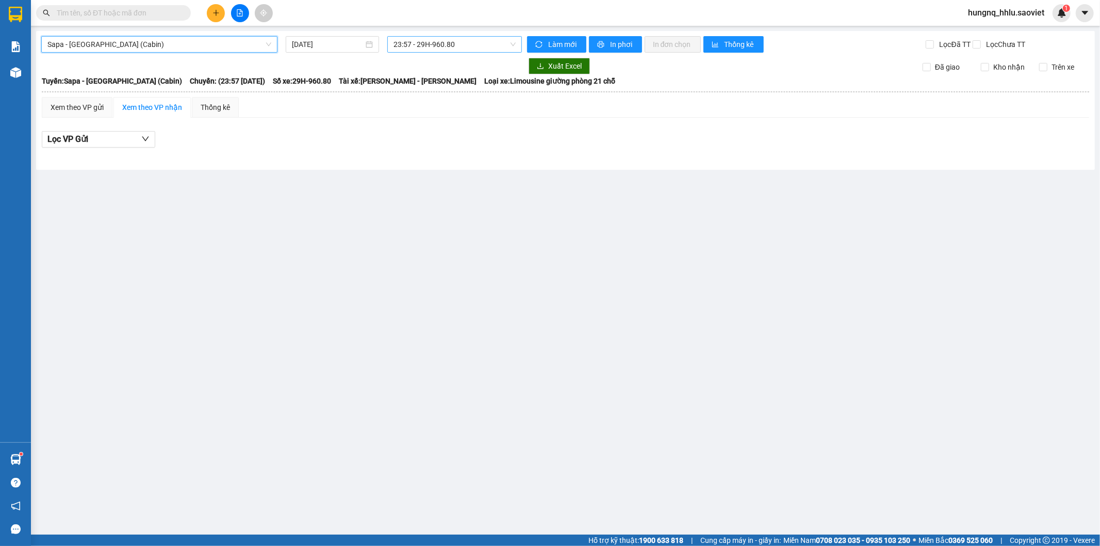
click at [399, 39] on span "23:57 - 29H-960.80" at bounding box center [455, 44] width 122 height 15
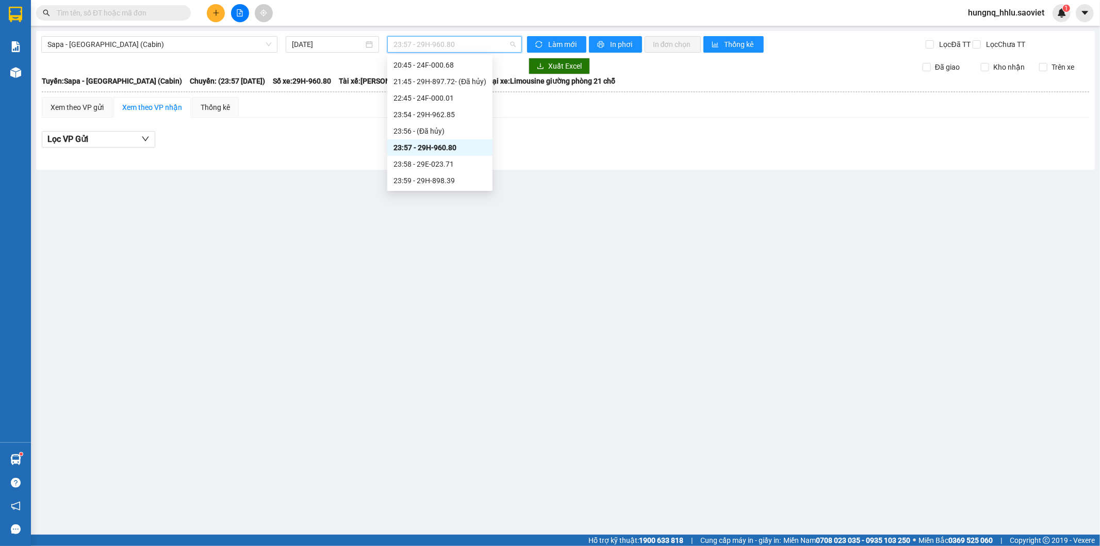
click at [420, 140] on div "23:57 - 29H-960.80" at bounding box center [439, 147] width 105 height 17
